Goal: Find specific page/section: Find specific page/section

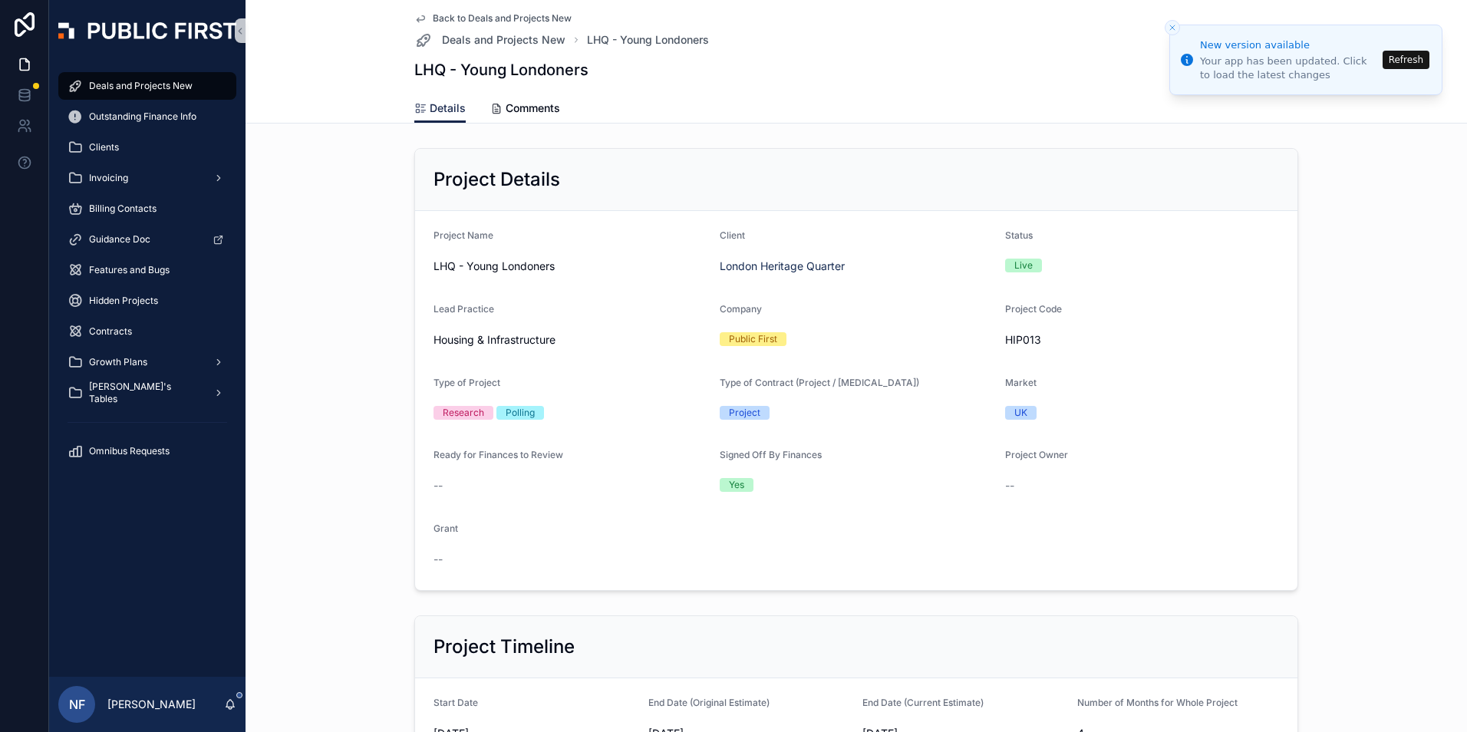
scroll to position [1764, 0]
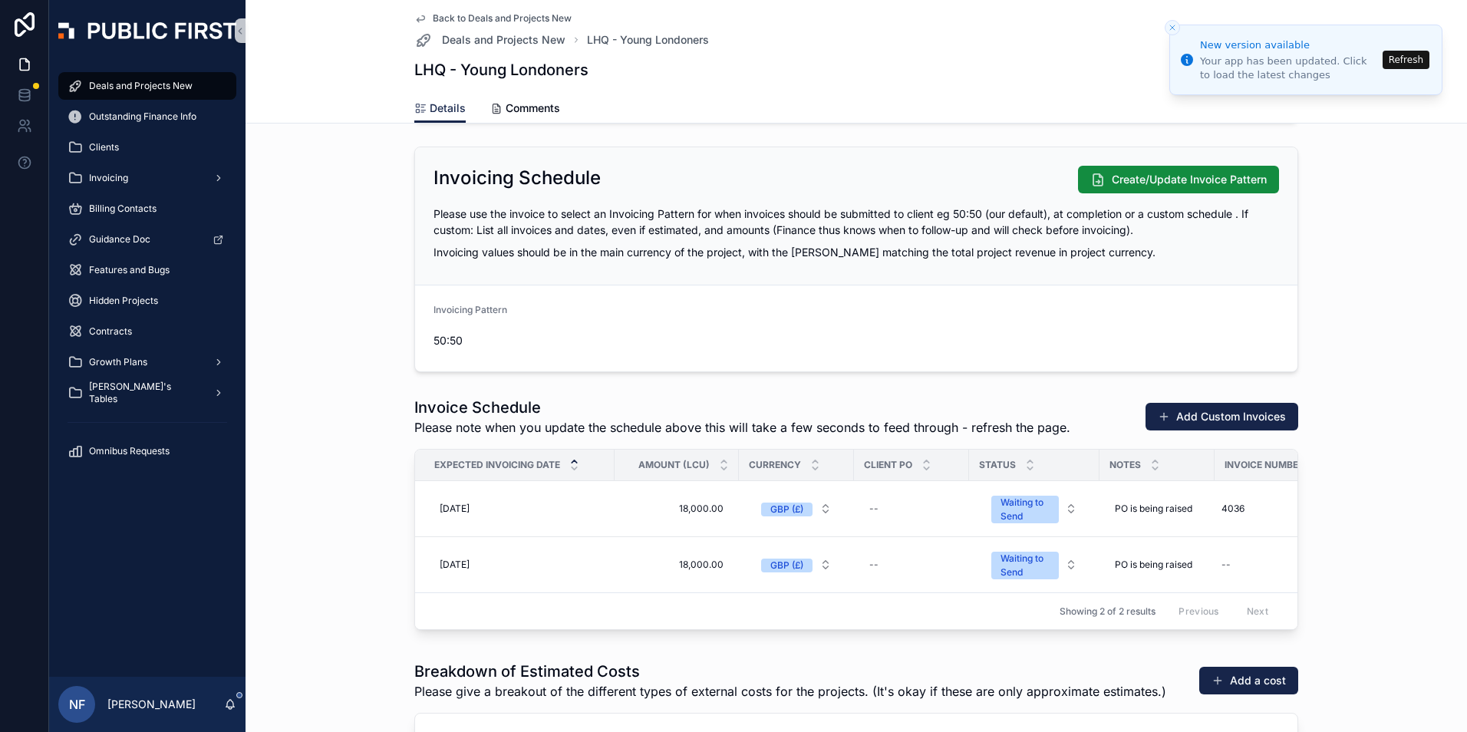
click at [1434, 61] on li "New version available Your app has been updated. Click to load the latest chang…" at bounding box center [1305, 60] width 273 height 71
click at [1428, 61] on button "Refresh" at bounding box center [1405, 60] width 47 height 18
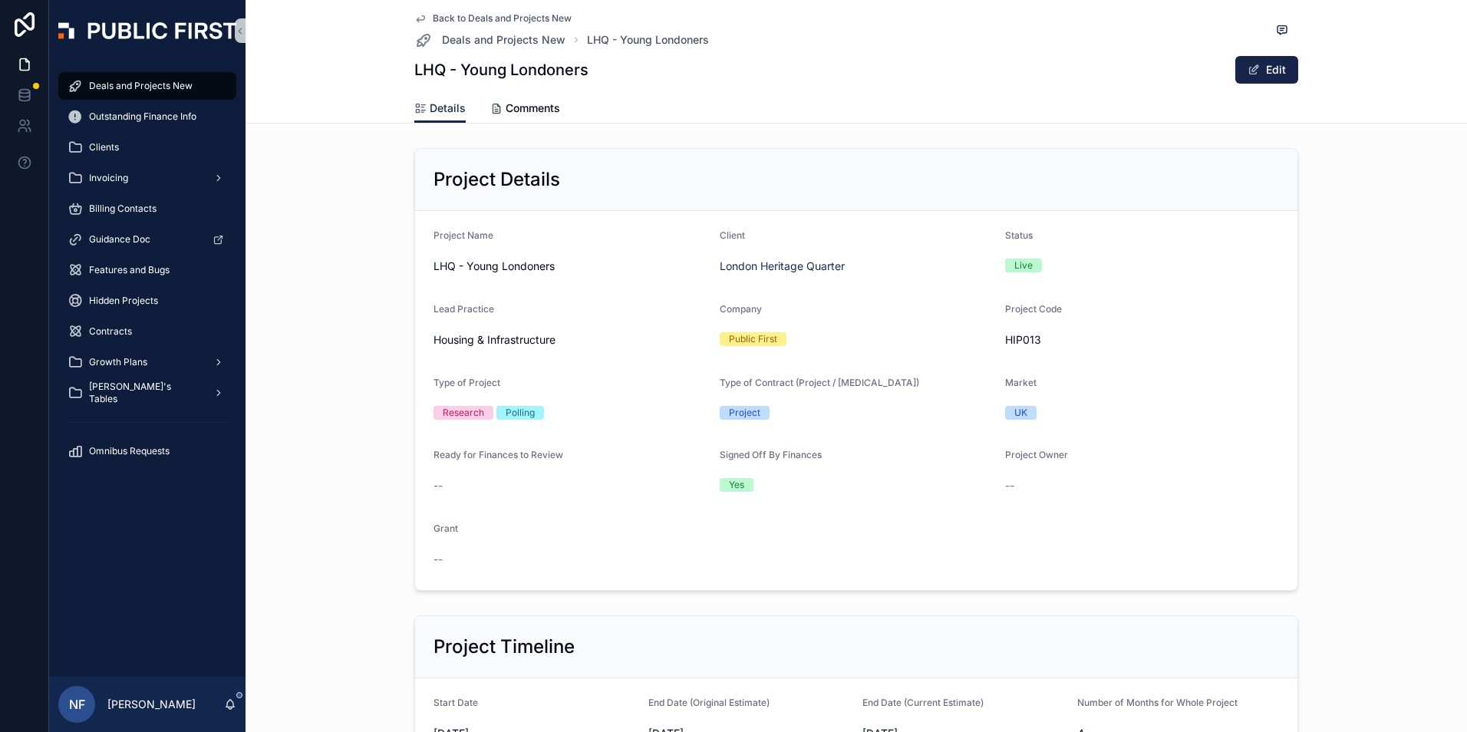
click at [115, 88] on span "Deals and Projects New" at bounding box center [141, 86] width 104 height 12
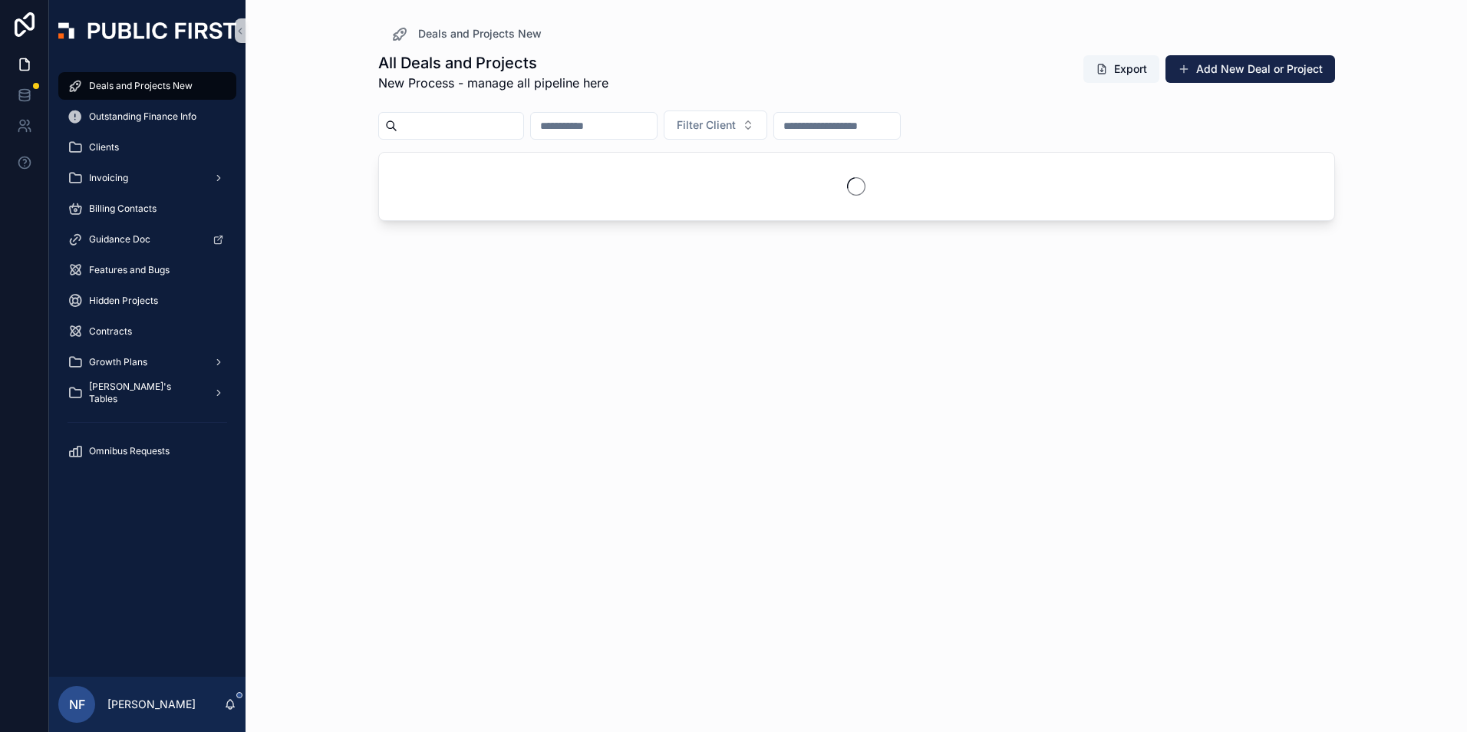
click at [430, 130] on input "scrollable content" at bounding box center [460, 125] width 126 height 21
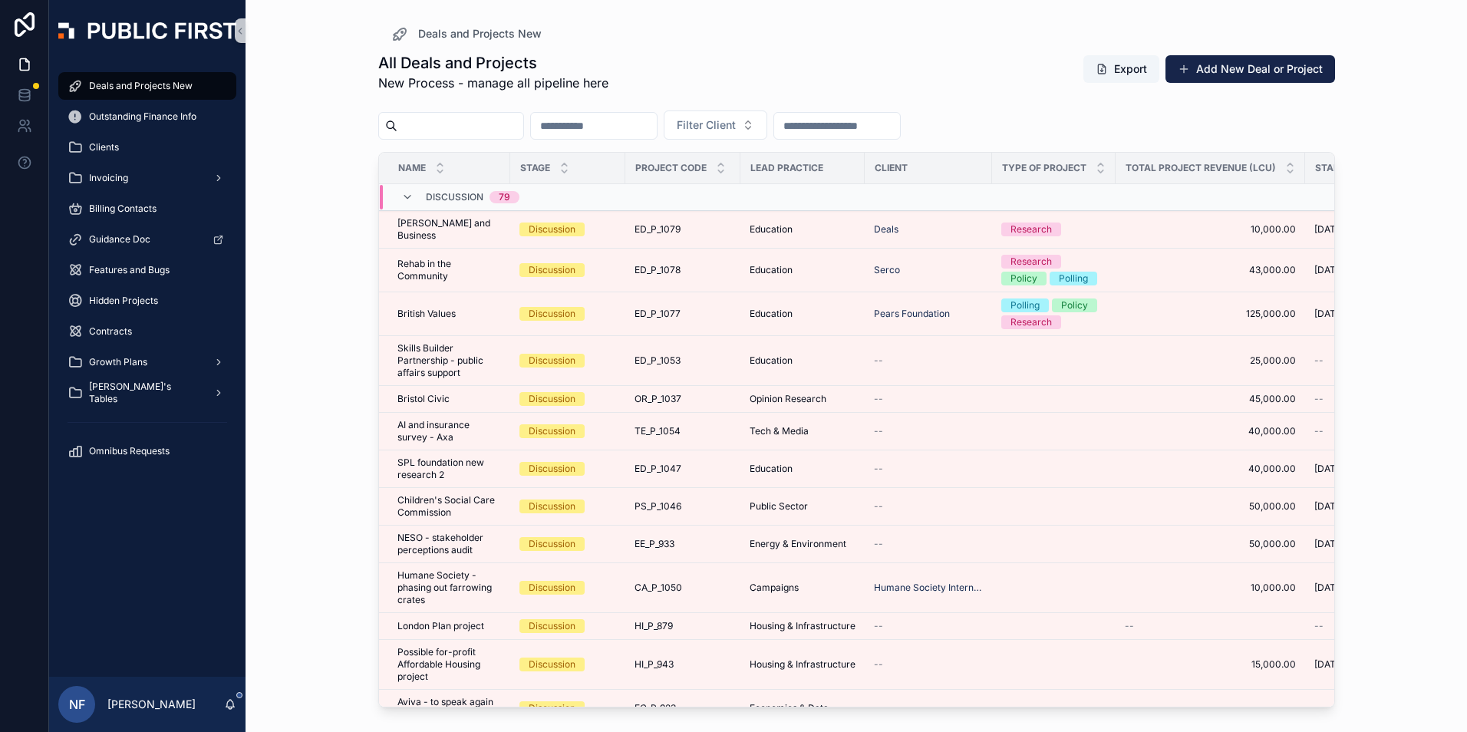
type input "******"
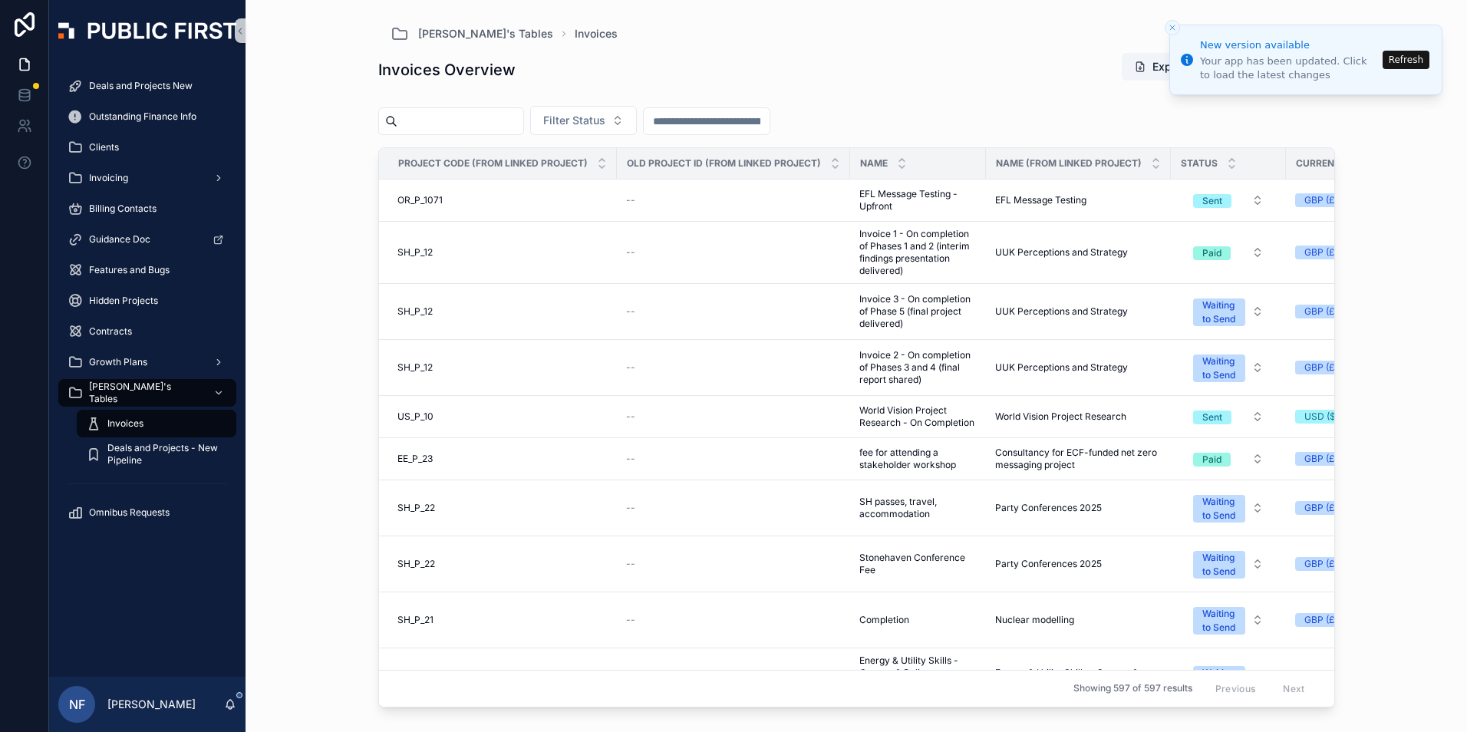
click at [1411, 61] on button "Refresh" at bounding box center [1405, 60] width 47 height 18
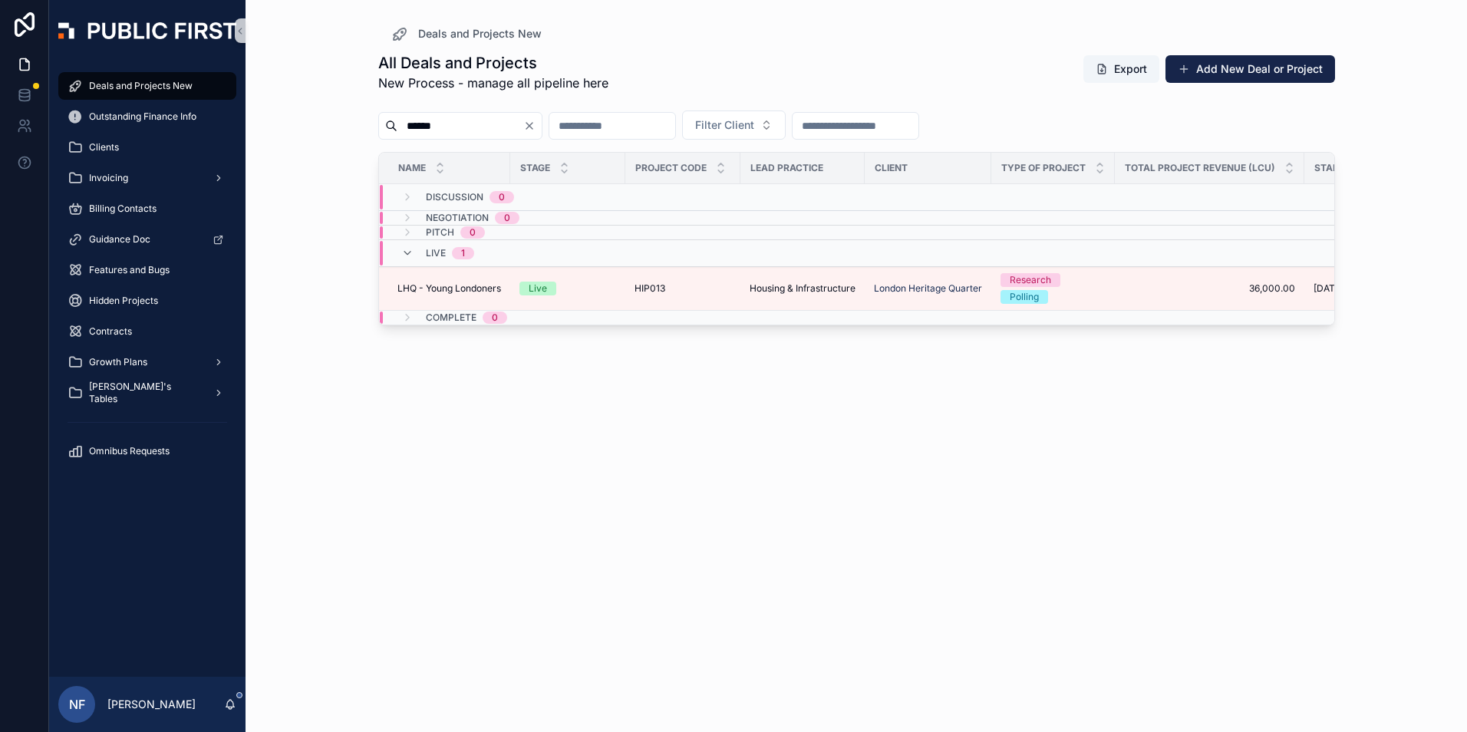
click at [107, 74] on div "Deals and Projects New" at bounding box center [148, 86] width 160 height 25
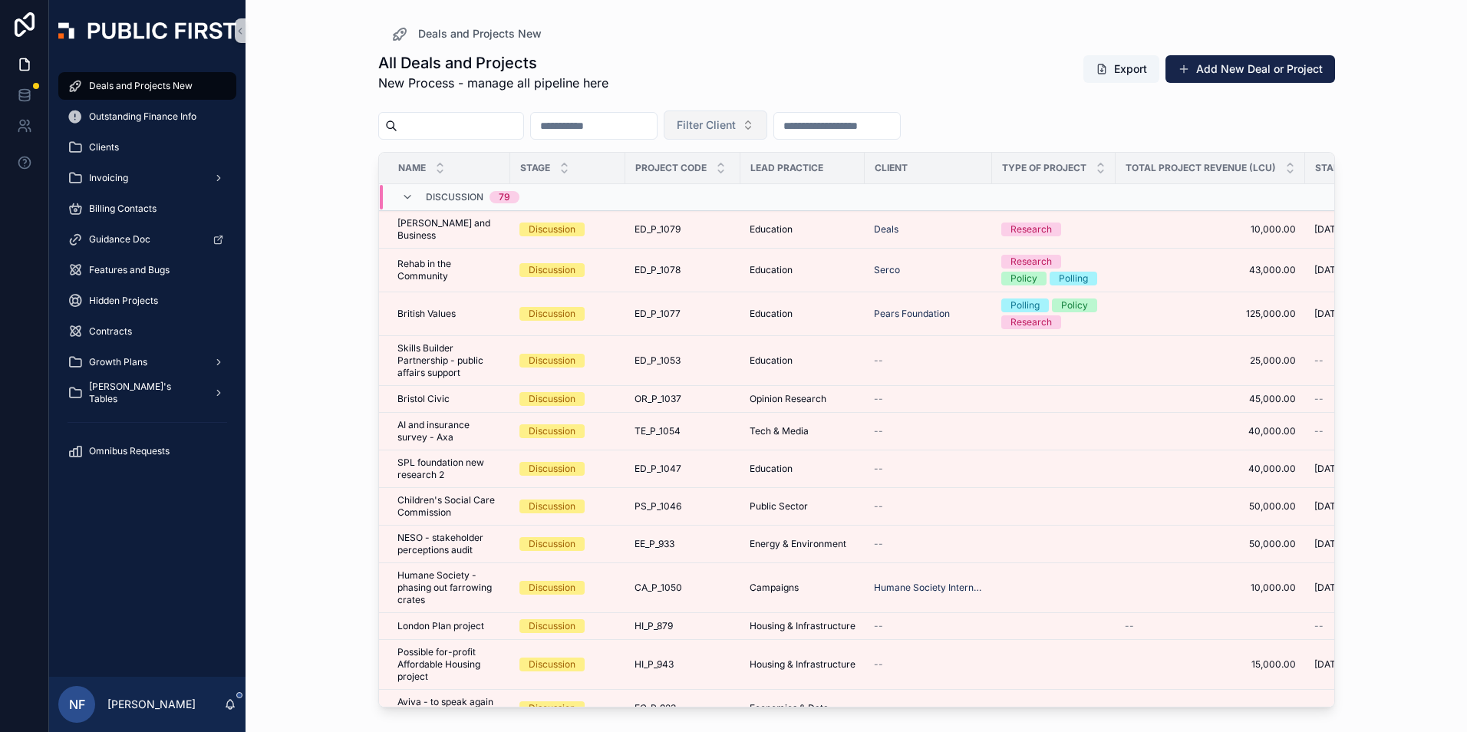
click at [736, 130] on span "Filter Client" at bounding box center [706, 124] width 59 height 15
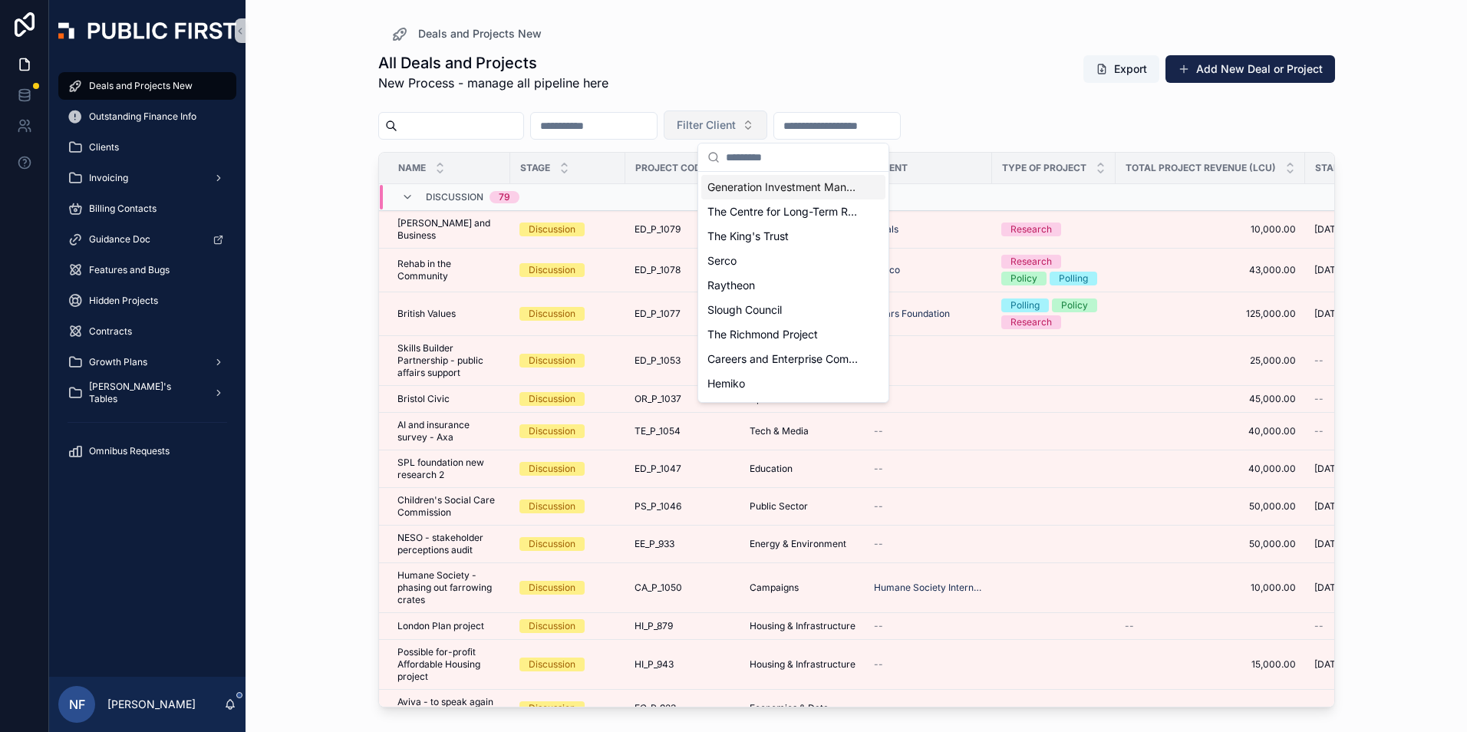
click at [736, 130] on span "Filter Client" at bounding box center [706, 124] width 59 height 15
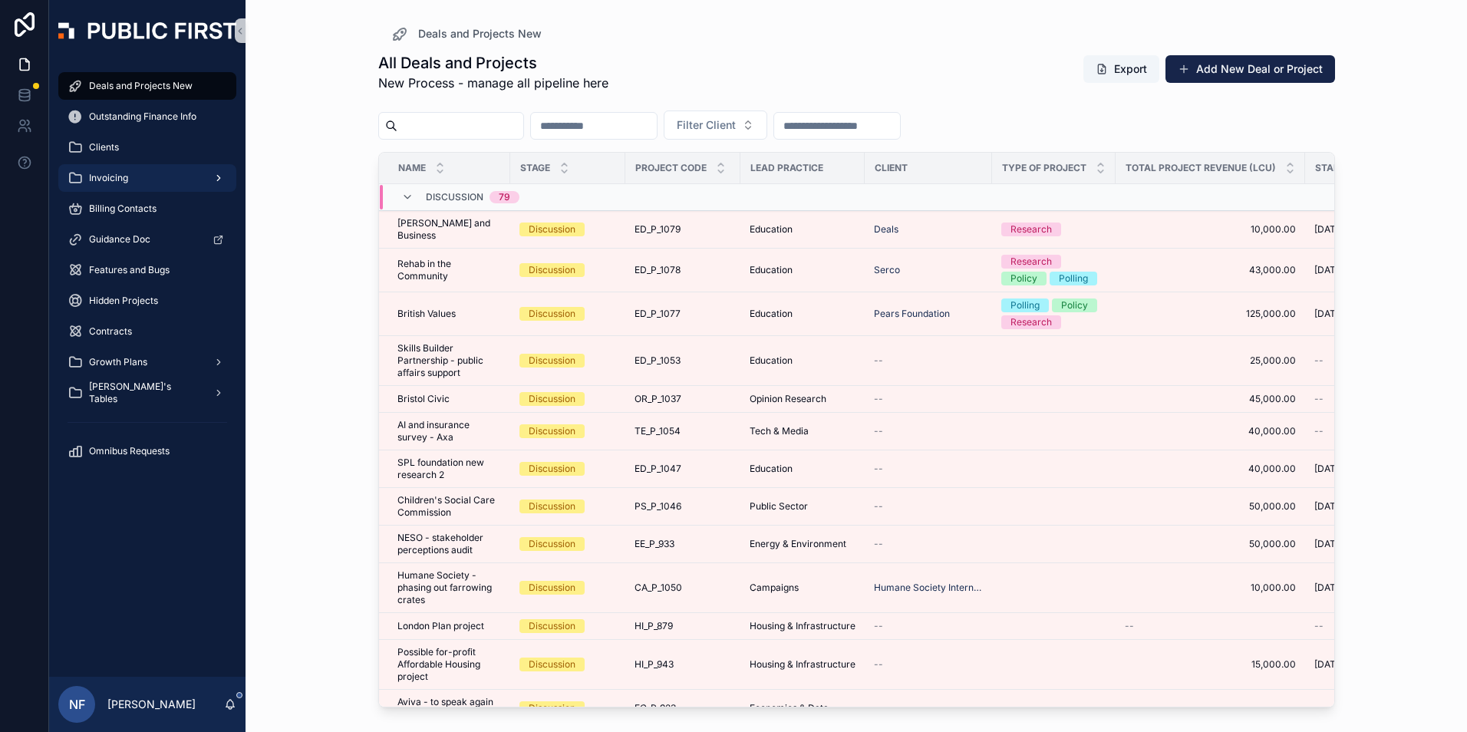
click at [94, 175] on span "Invoicing" at bounding box center [108, 178] width 39 height 12
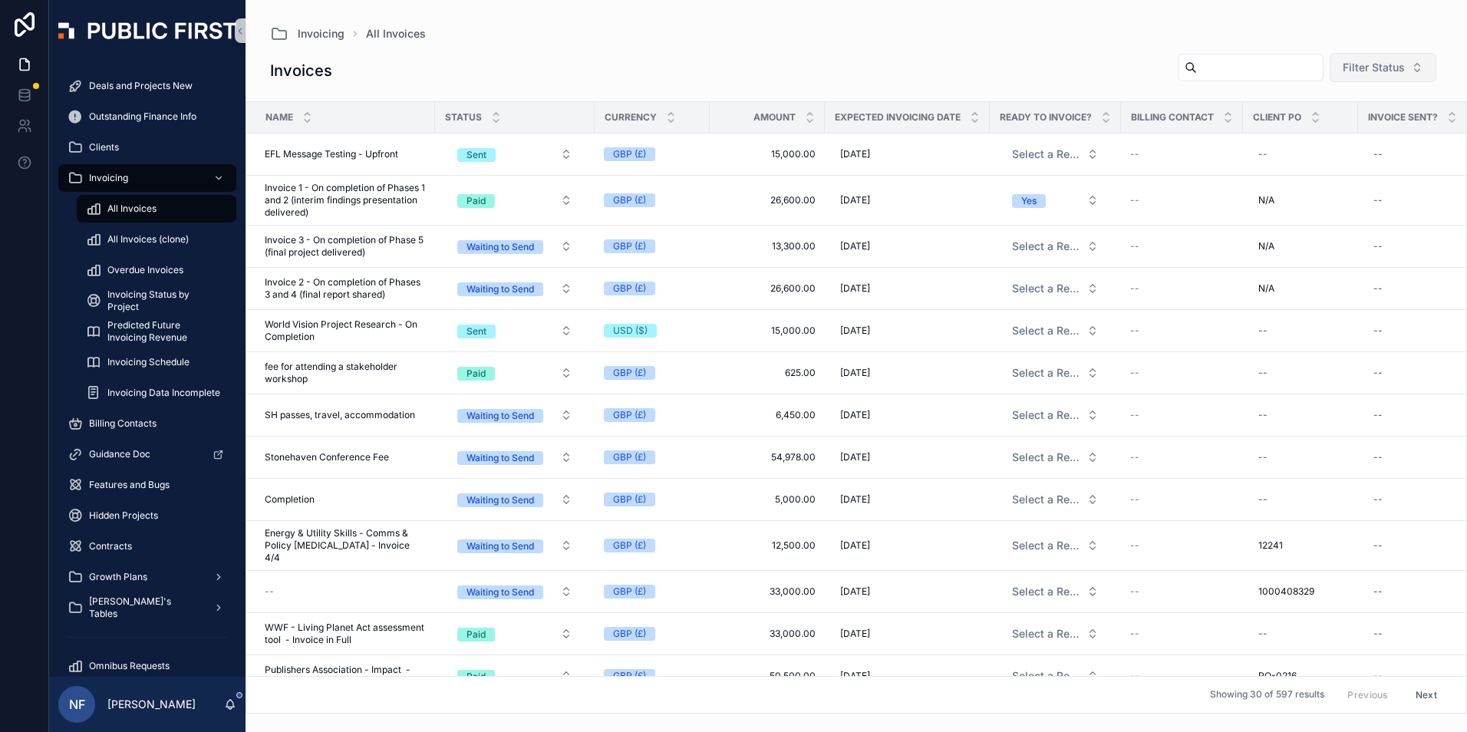
click at [1391, 71] on span "Filter Status" at bounding box center [1373, 67] width 62 height 15
click at [1351, 127] on div "Waiting to Send" at bounding box center [1371, 129] width 184 height 25
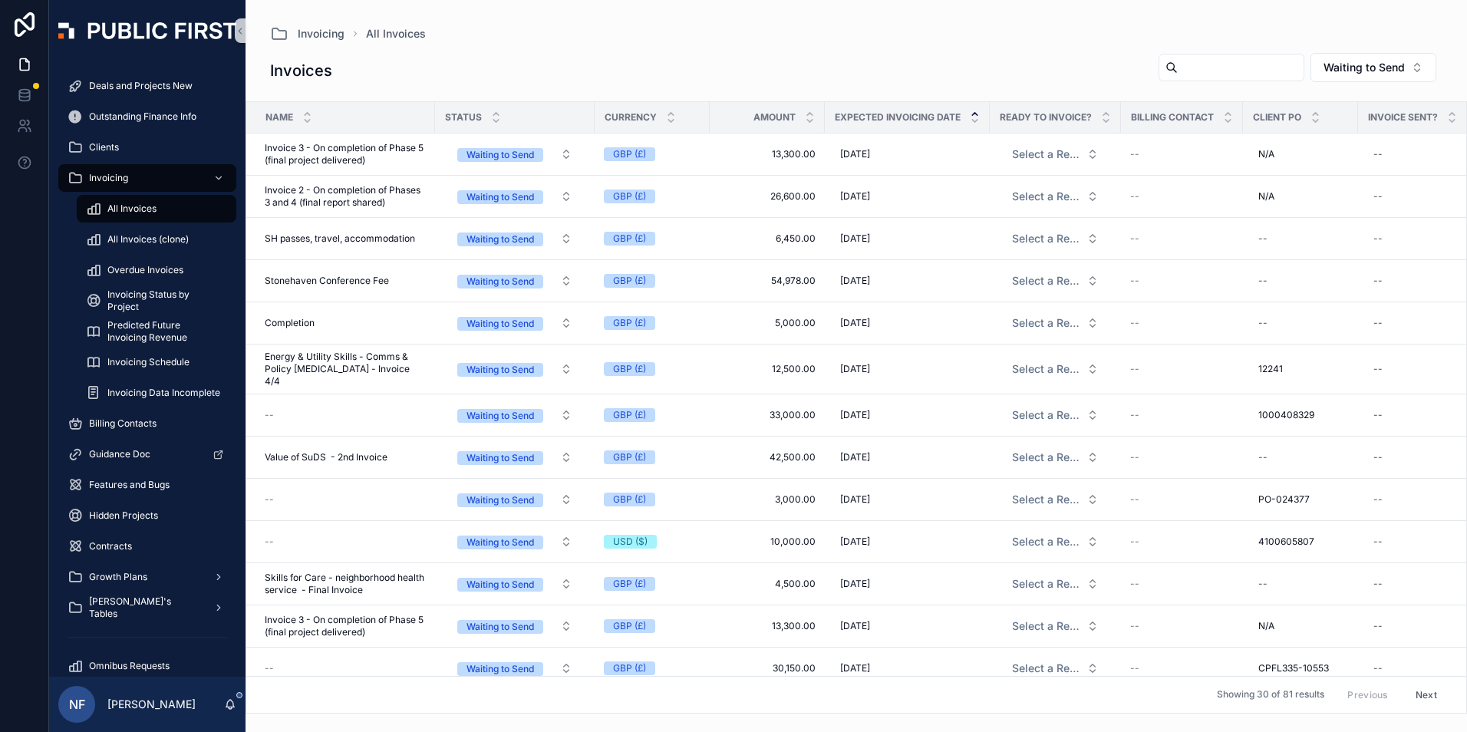
click at [974, 112] on icon "scrollable content" at bounding box center [975, 114] width 10 height 10
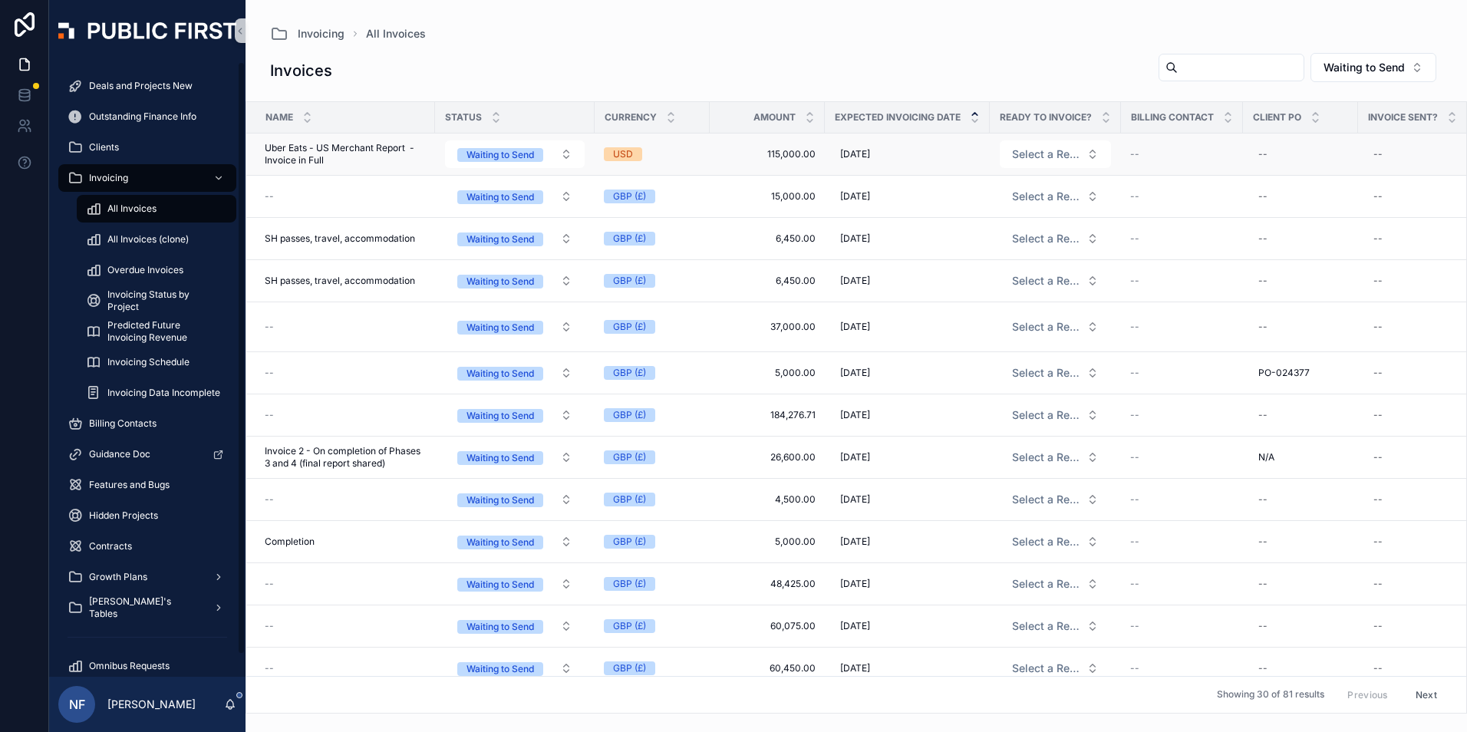
click at [323, 152] on span "Uber Eats - US Merchant Report - Invoice in Full" at bounding box center [345, 154] width 161 height 25
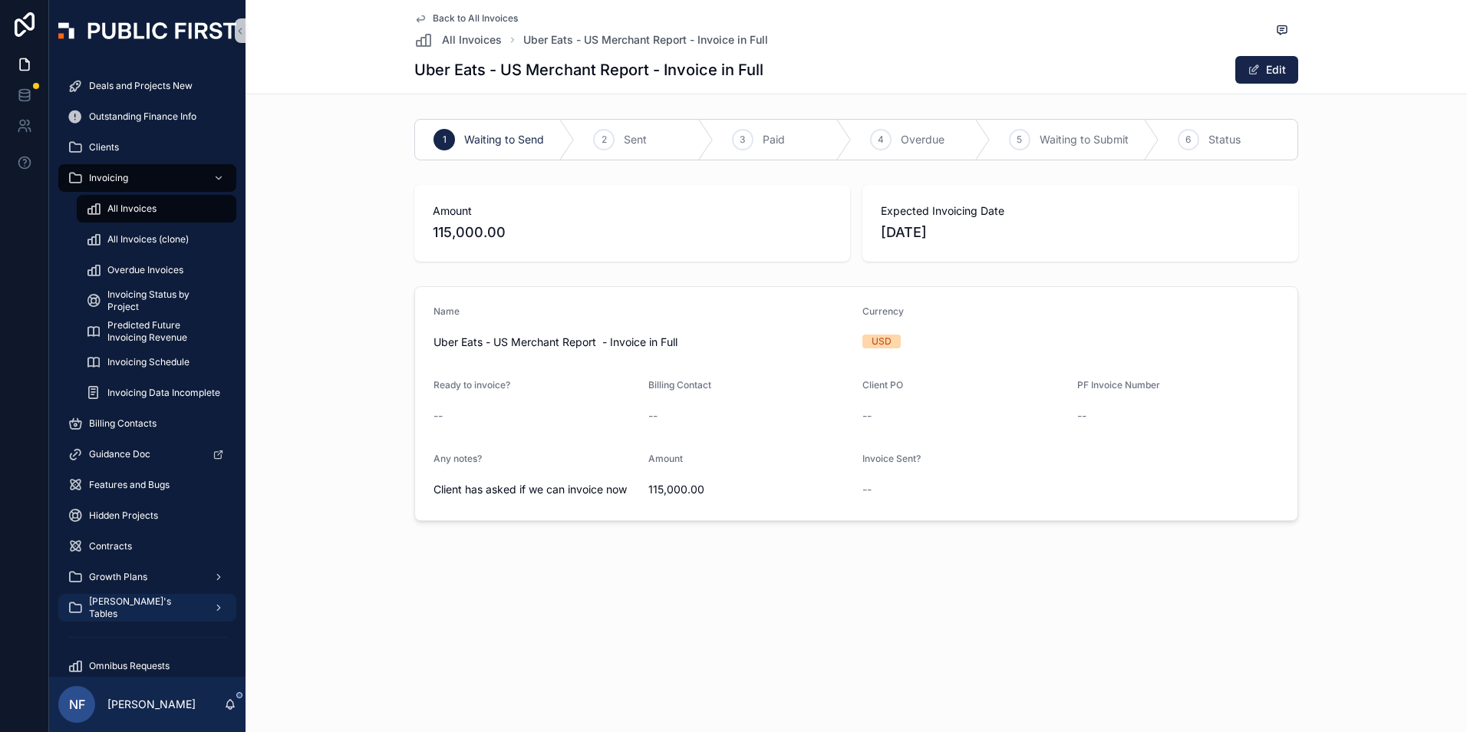
click at [122, 608] on span "[PERSON_NAME]'s Tables" at bounding box center [145, 607] width 112 height 25
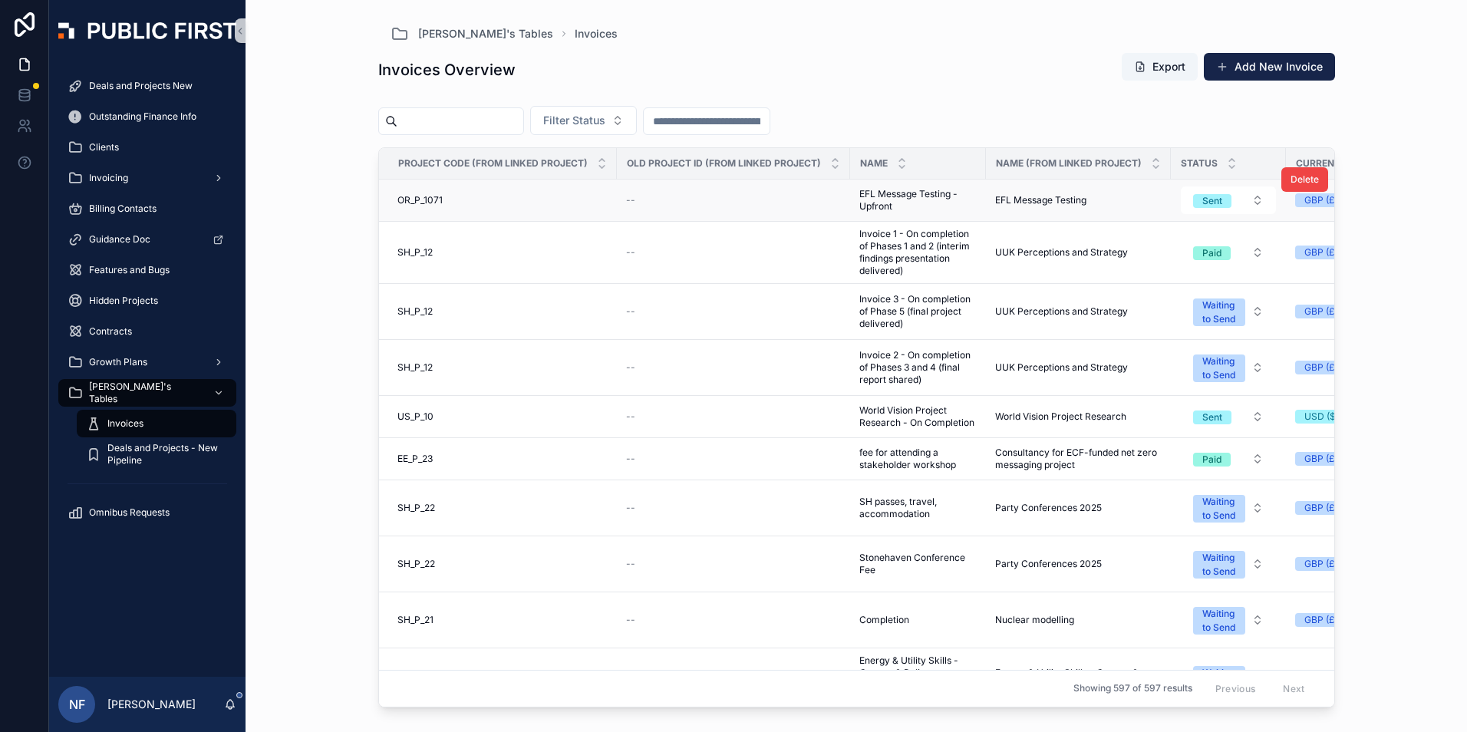
click at [406, 198] on span "OR_P_1071" at bounding box center [419, 200] width 45 height 12
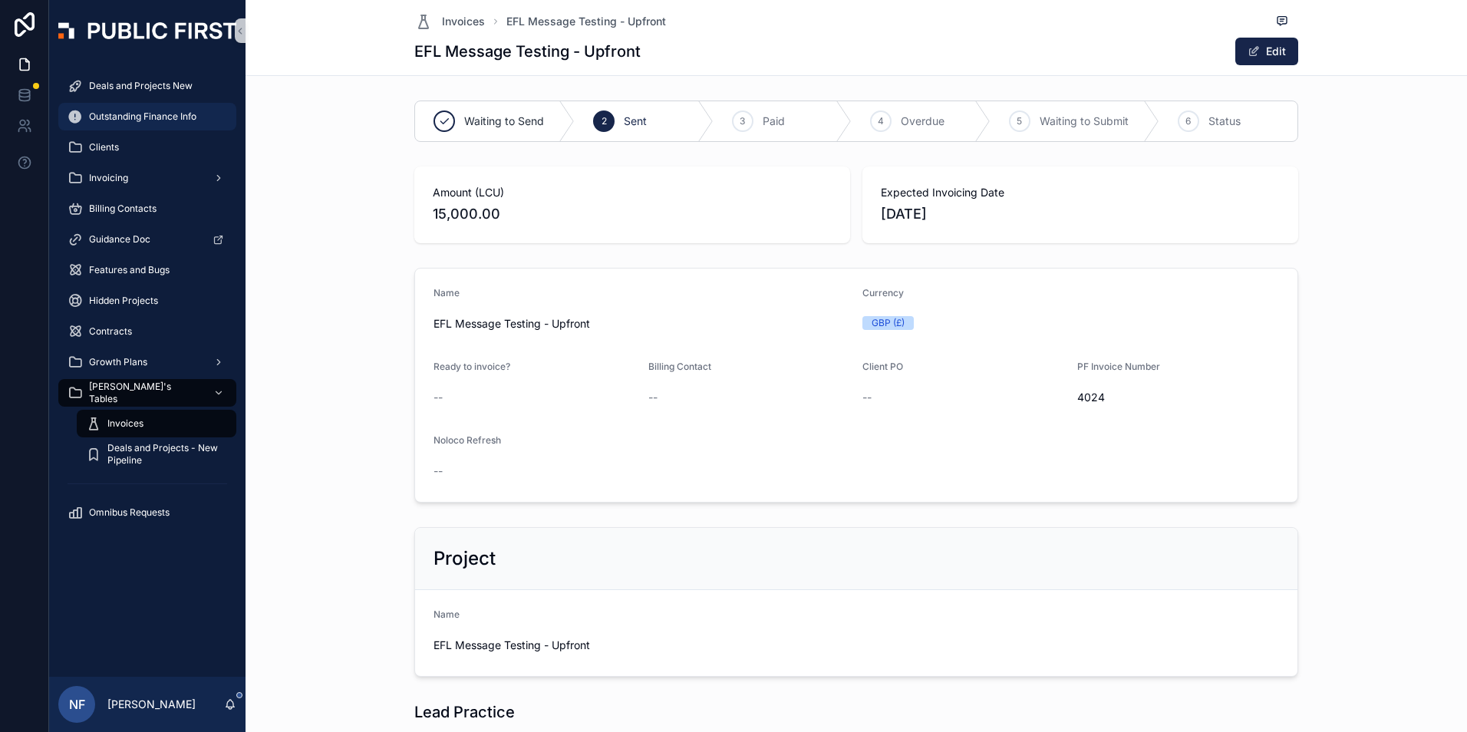
click at [138, 122] on span "Outstanding Finance Info" at bounding box center [142, 116] width 107 height 12
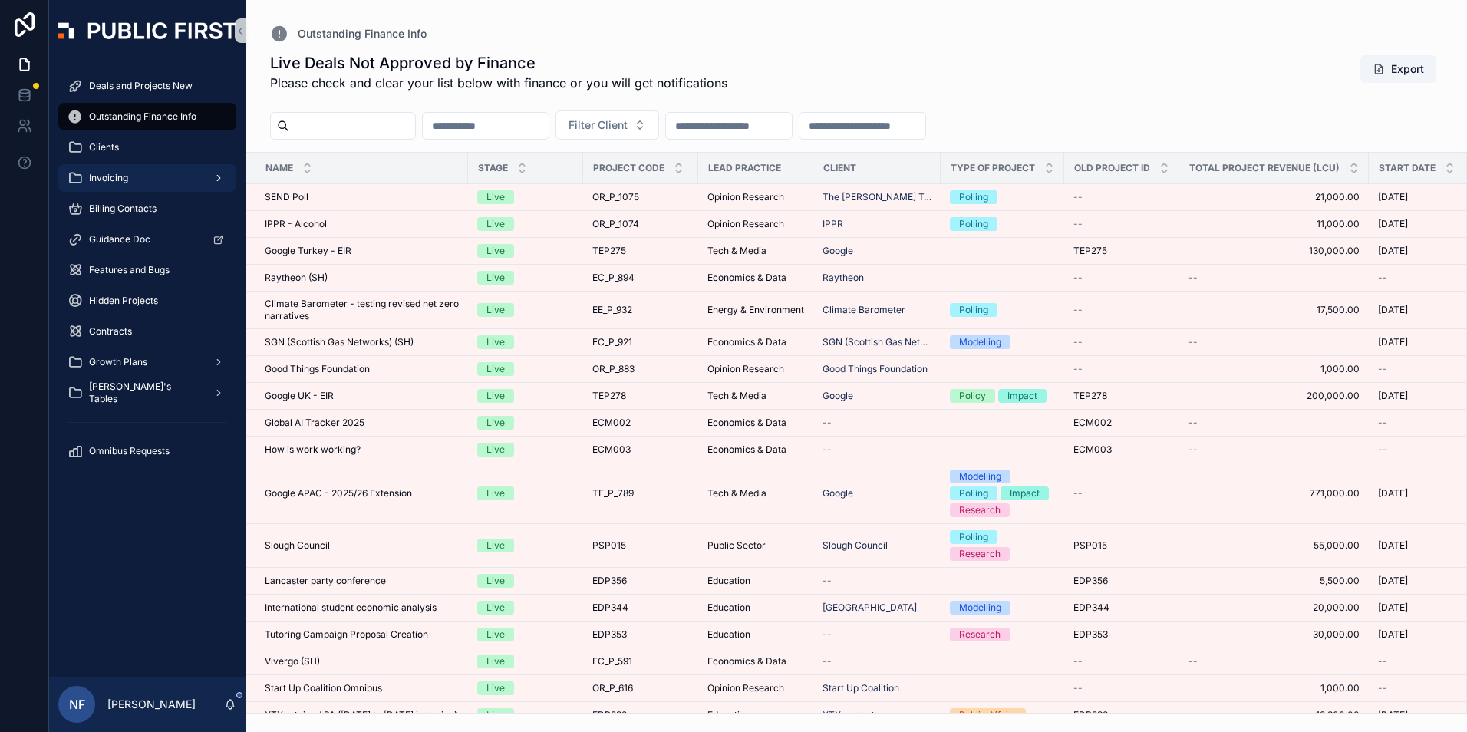
click at [107, 175] on span "Invoicing" at bounding box center [108, 178] width 39 height 12
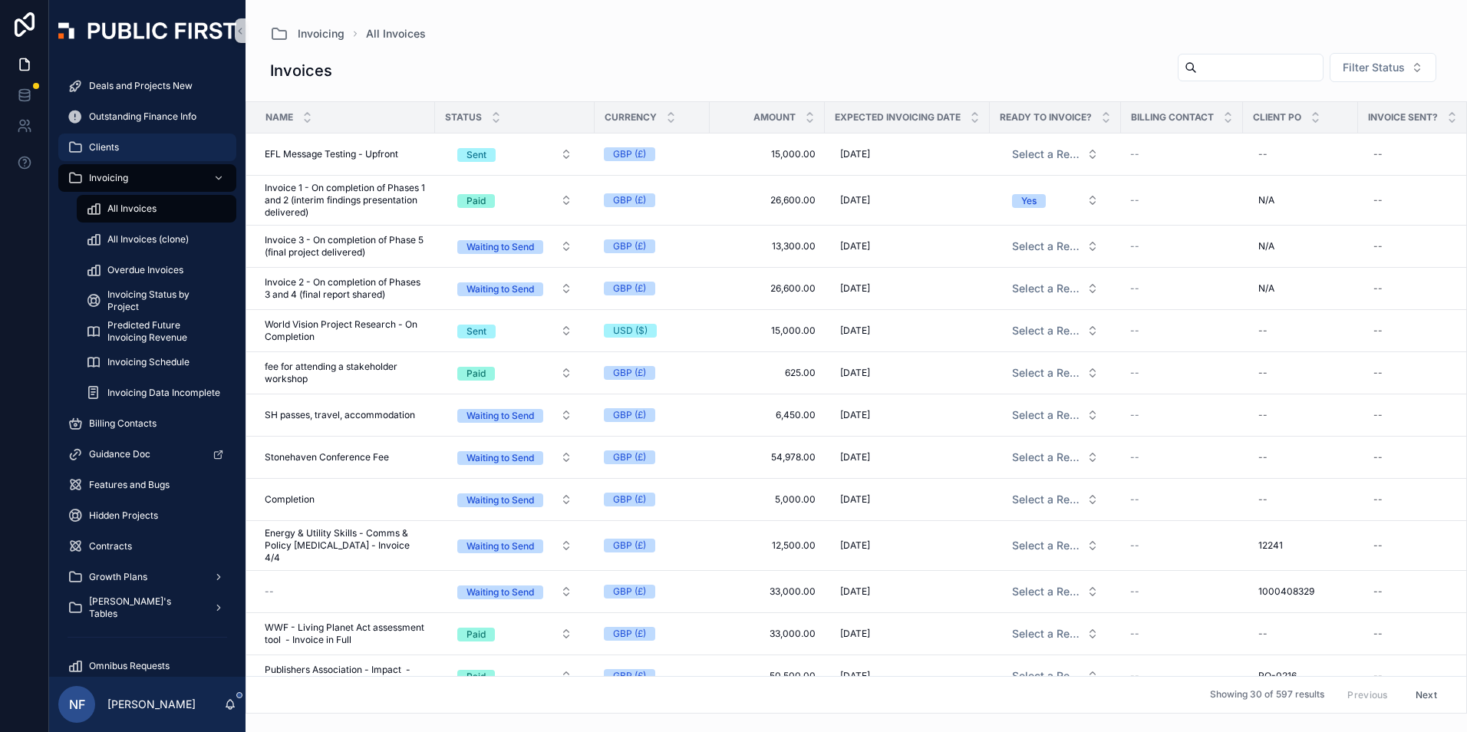
click at [113, 148] on span "Clients" at bounding box center [104, 147] width 30 height 12
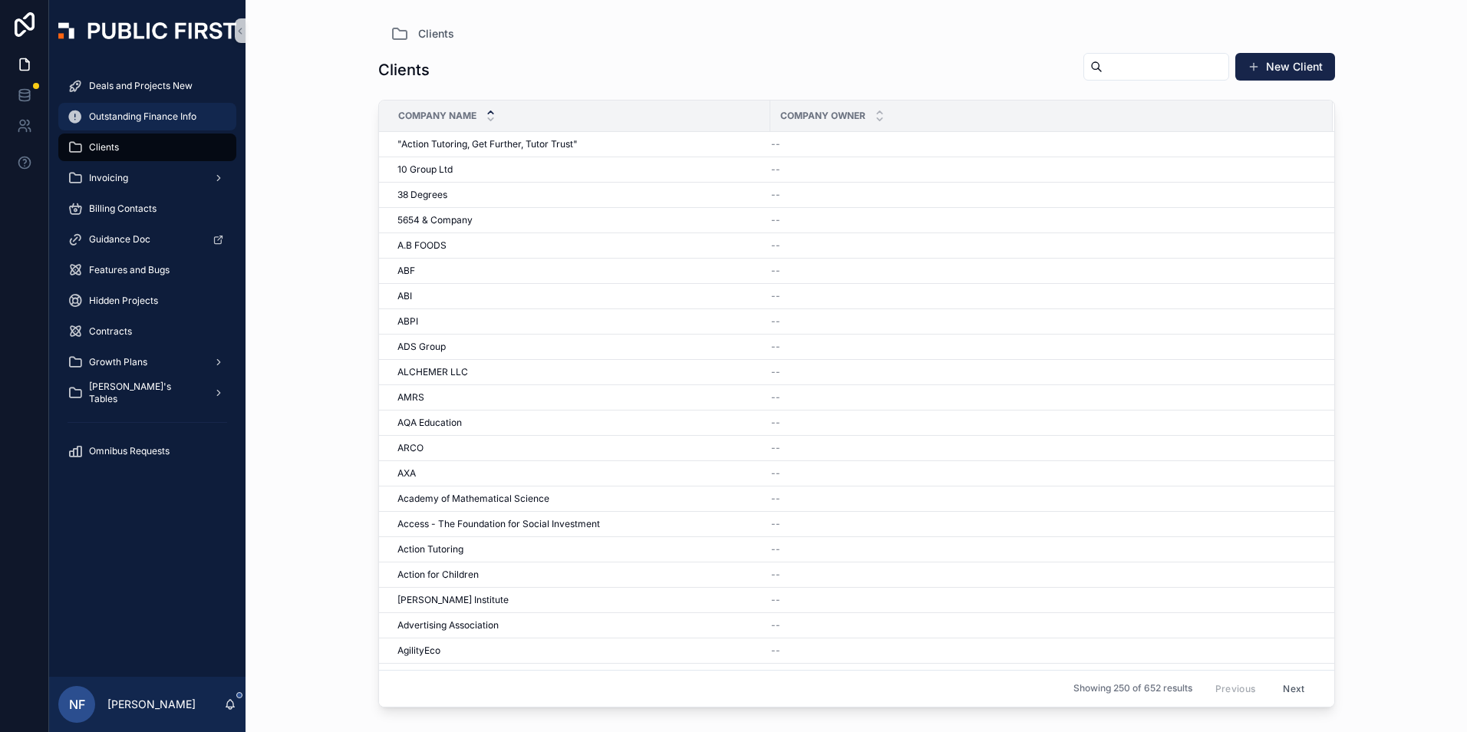
click at [124, 114] on span "Outstanding Finance Info" at bounding box center [142, 116] width 107 height 12
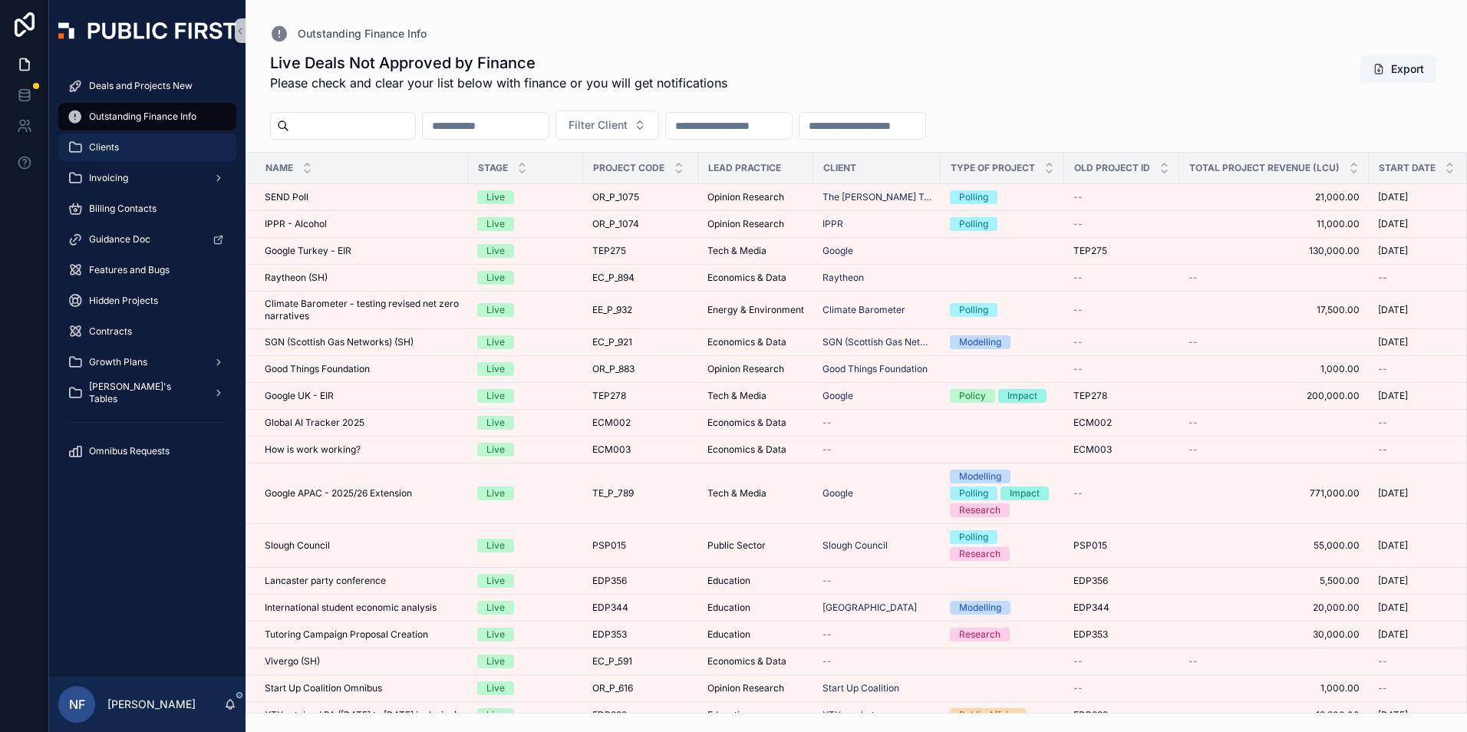
click at [112, 153] on span "Clients" at bounding box center [104, 147] width 30 height 12
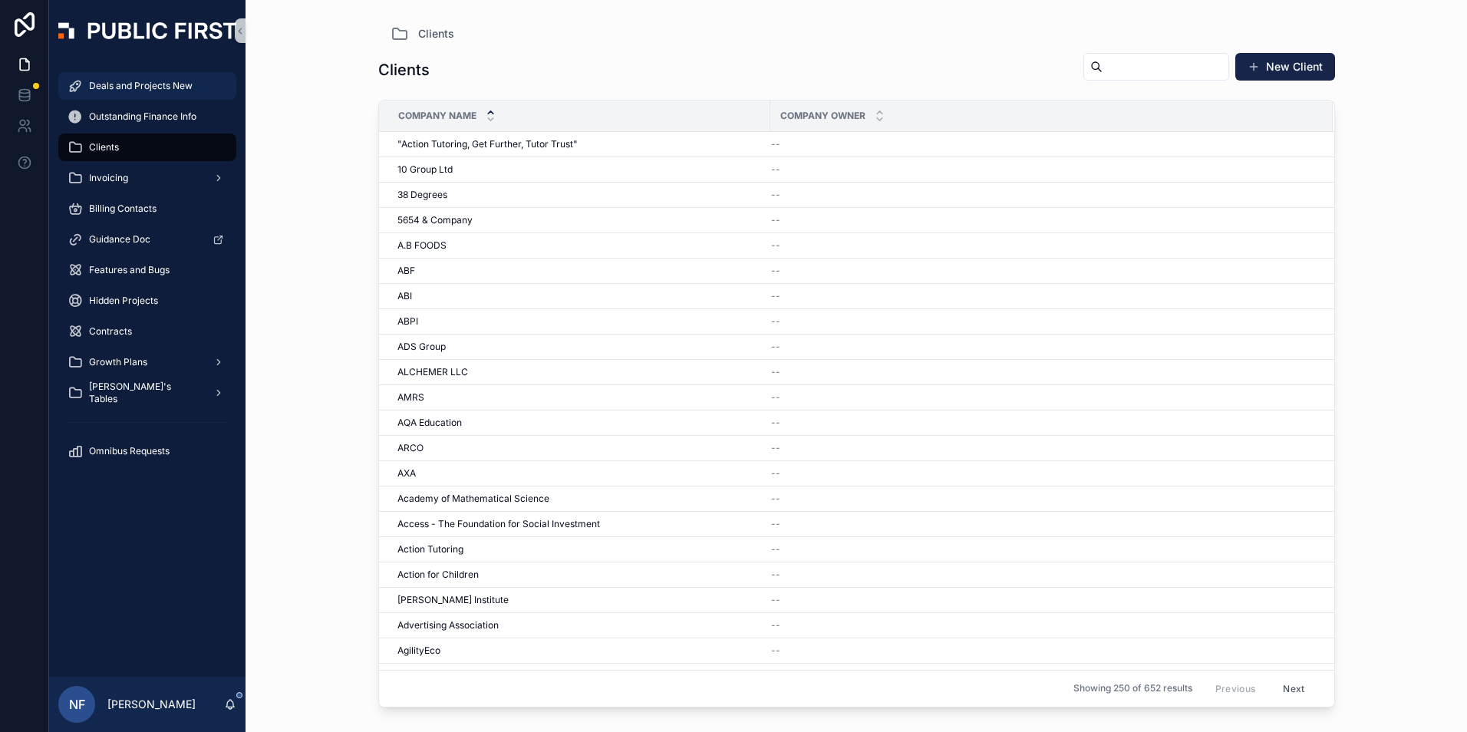
click at [88, 79] on div "Deals and Projects New" at bounding box center [148, 86] width 160 height 25
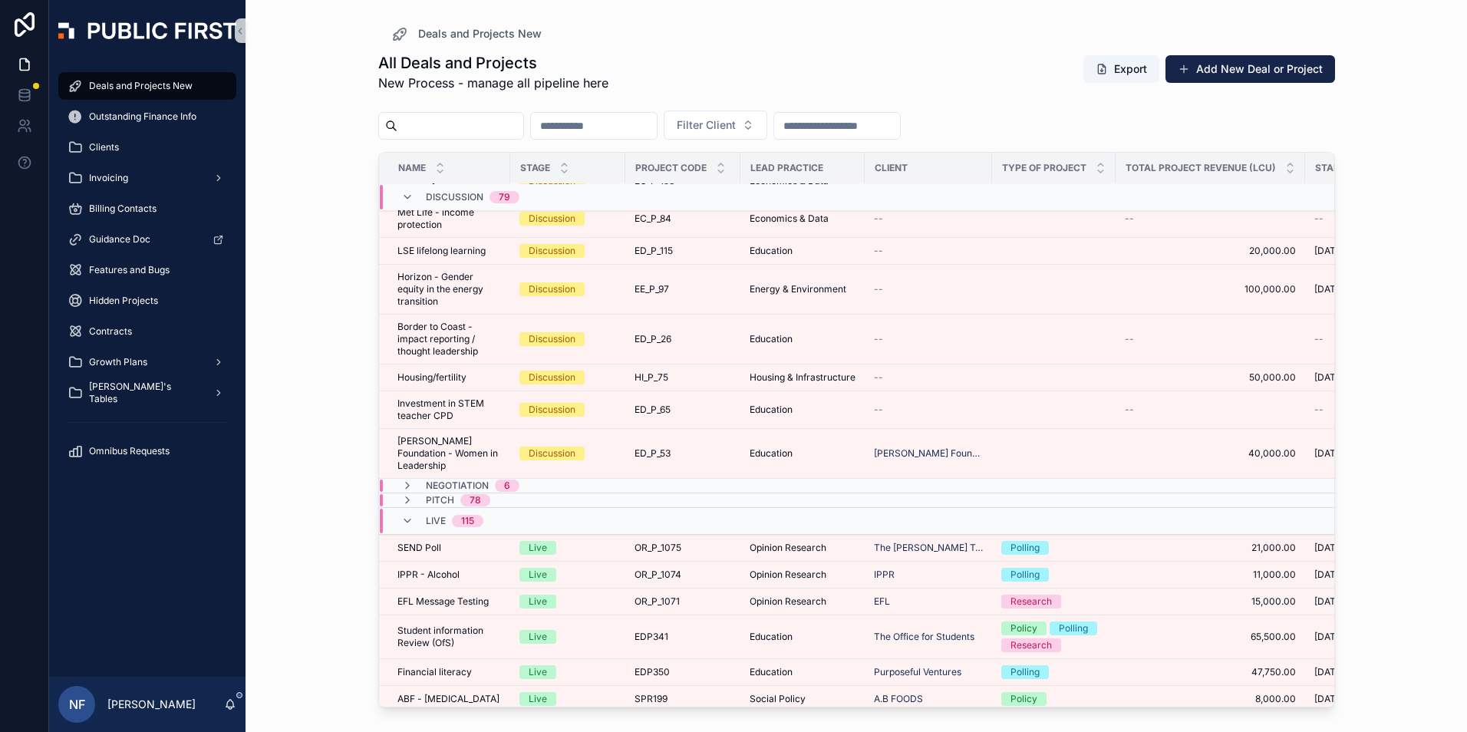
scroll to position [3013, 0]
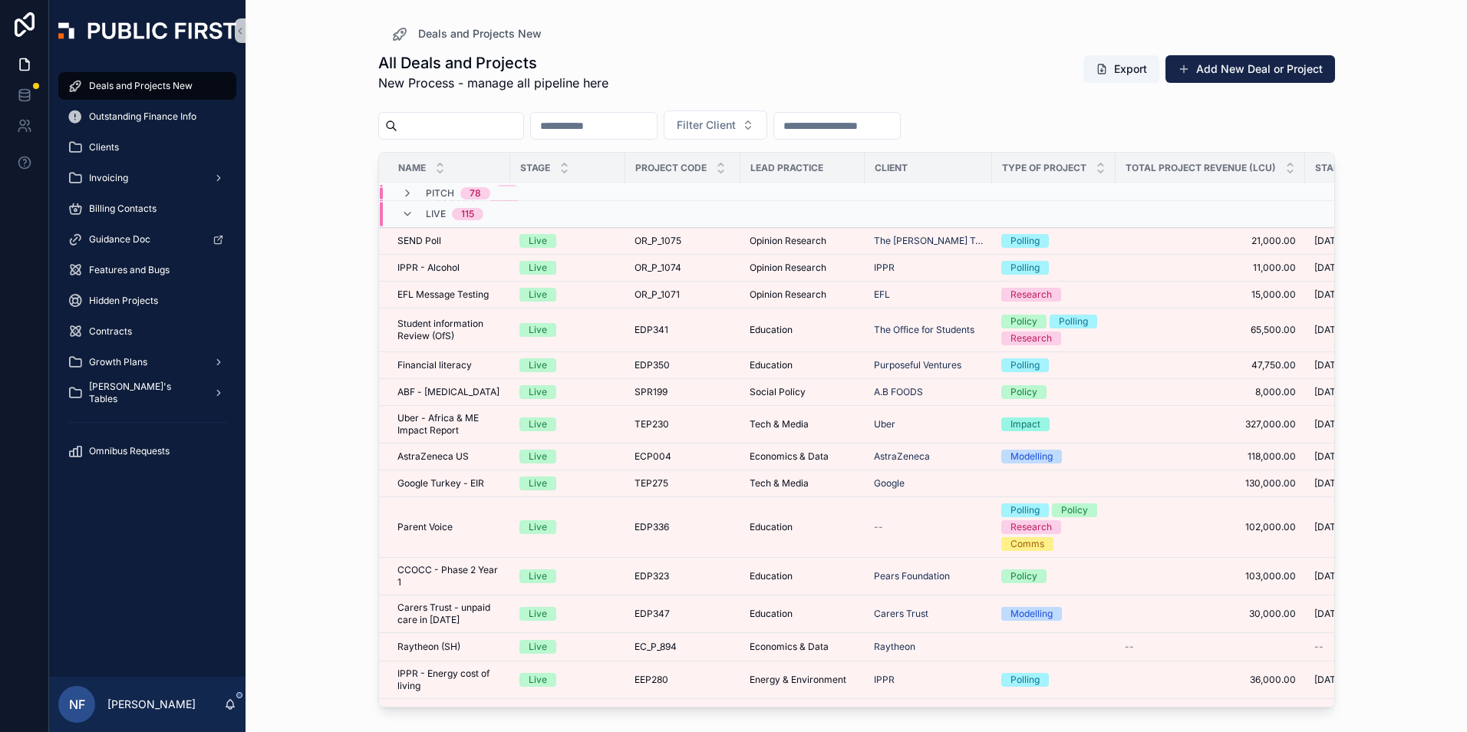
click at [657, 136] on input "scrollable content" at bounding box center [594, 125] width 126 height 21
click at [767, 134] on button "Filter Client" at bounding box center [716, 124] width 104 height 29
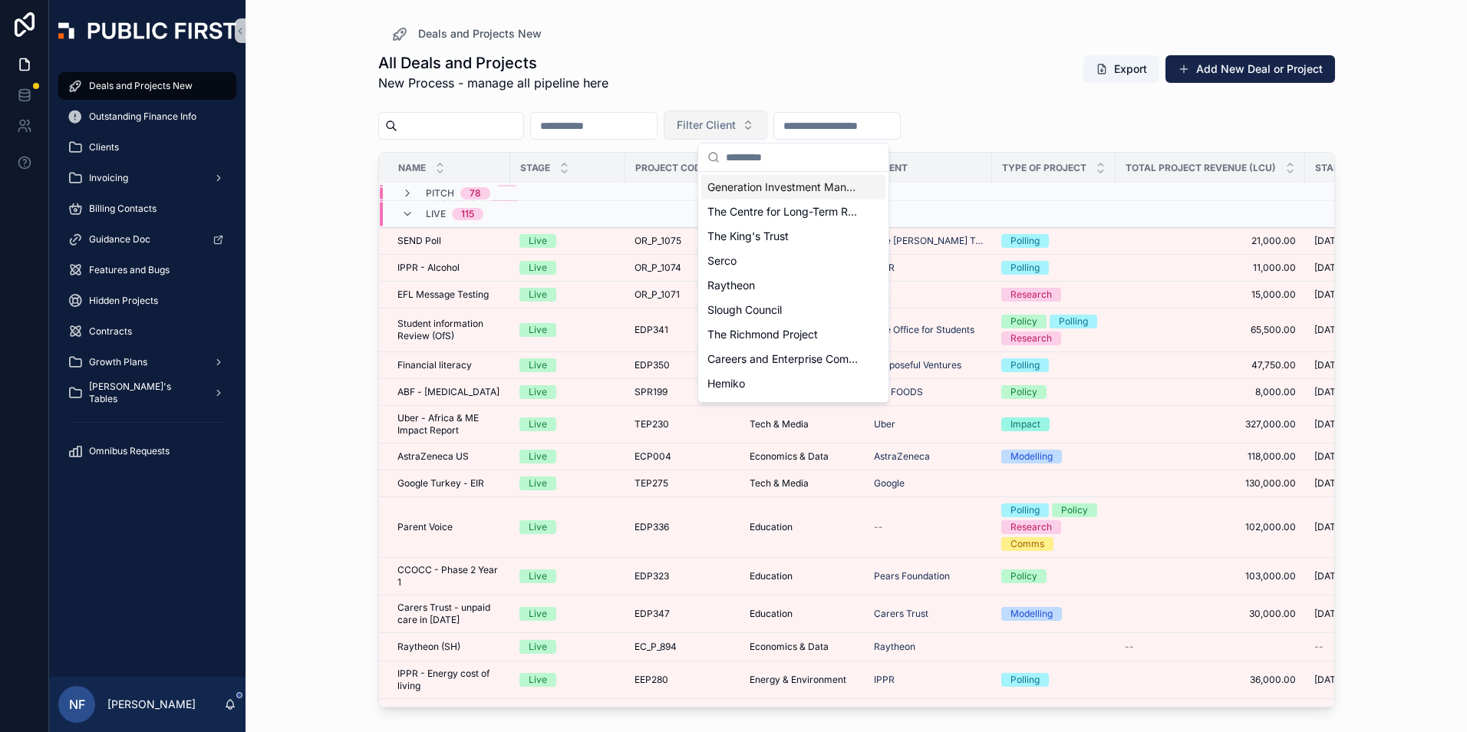
click at [767, 134] on button "Filter Client" at bounding box center [716, 124] width 104 height 29
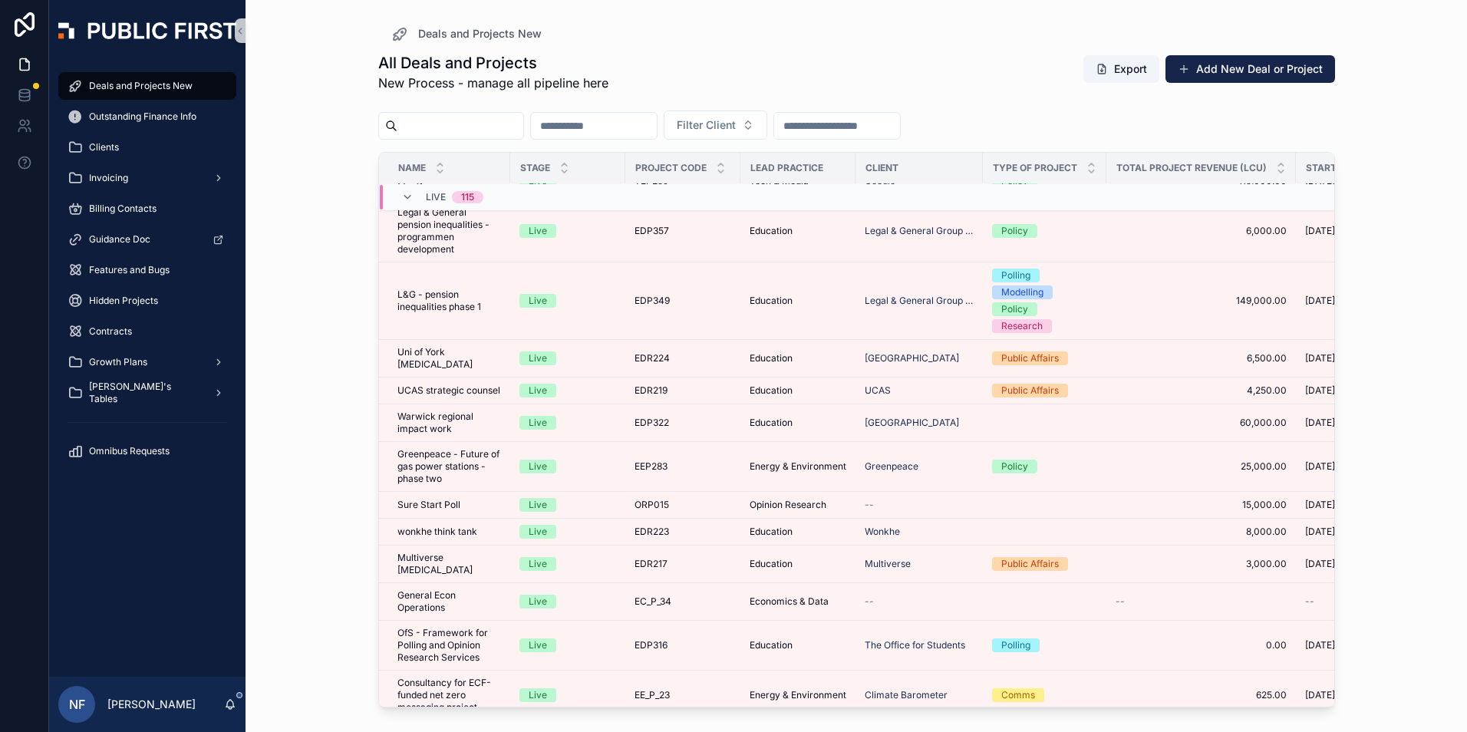
scroll to position [6627, 0]
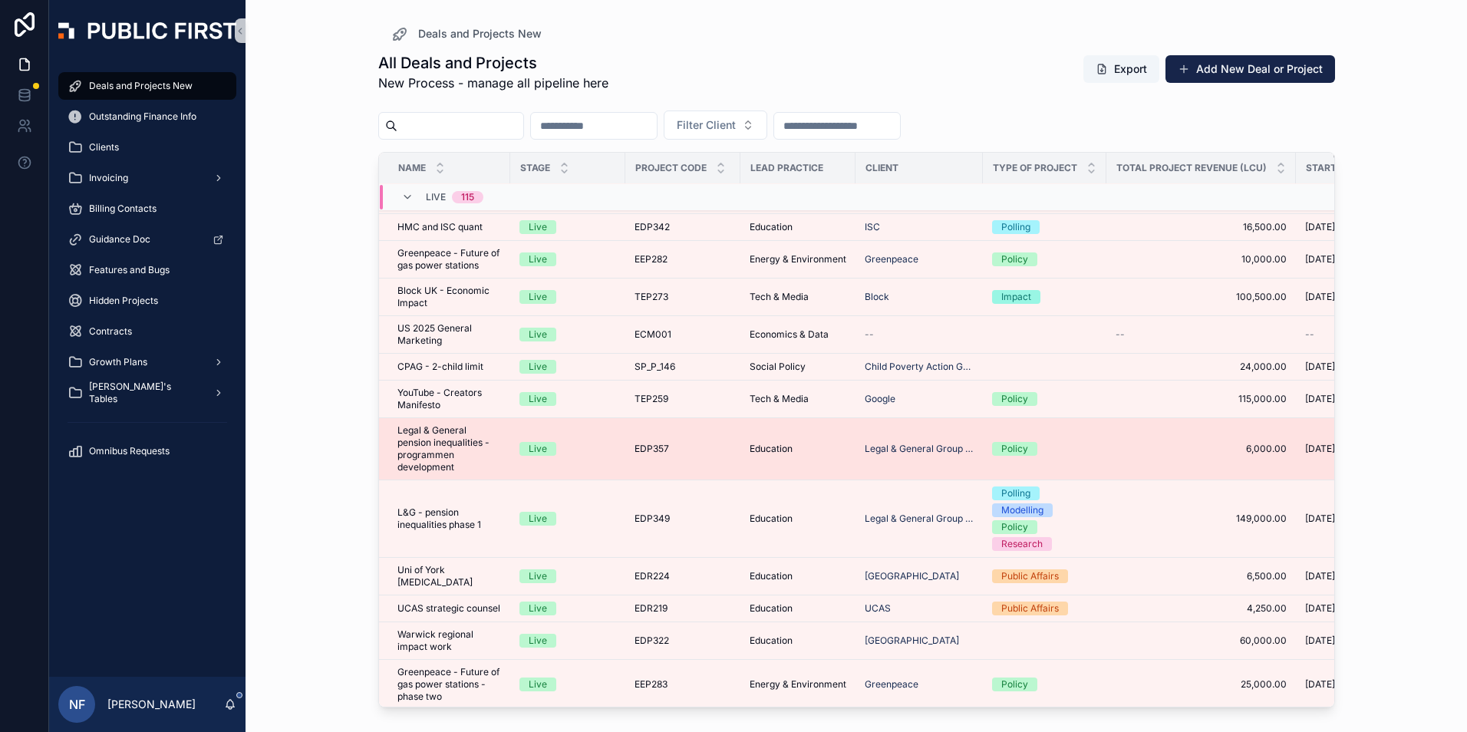
click at [433, 429] on span "Legal & General pension inequalities - programmen development" at bounding box center [449, 448] width 104 height 49
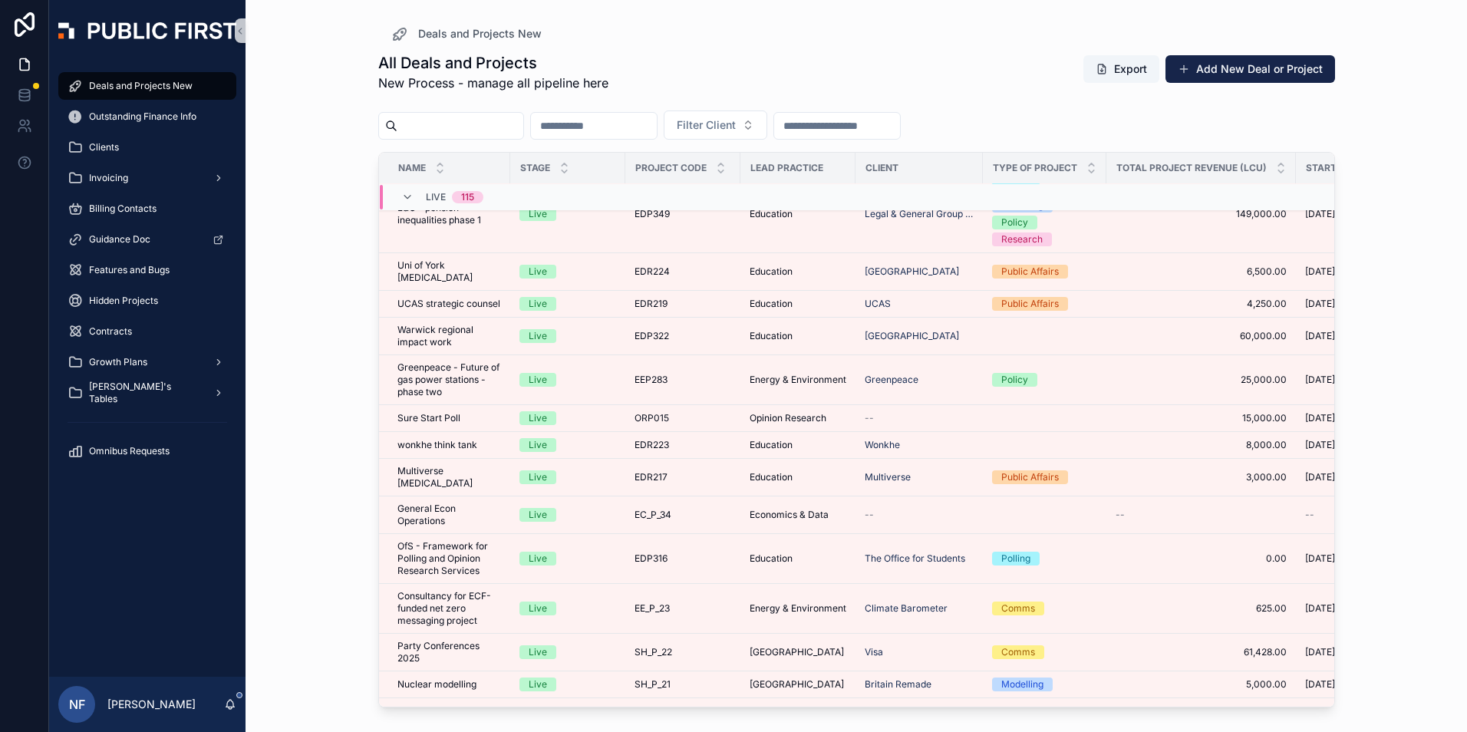
scroll to position [7005, 0]
